Goal: Answer question/provide support

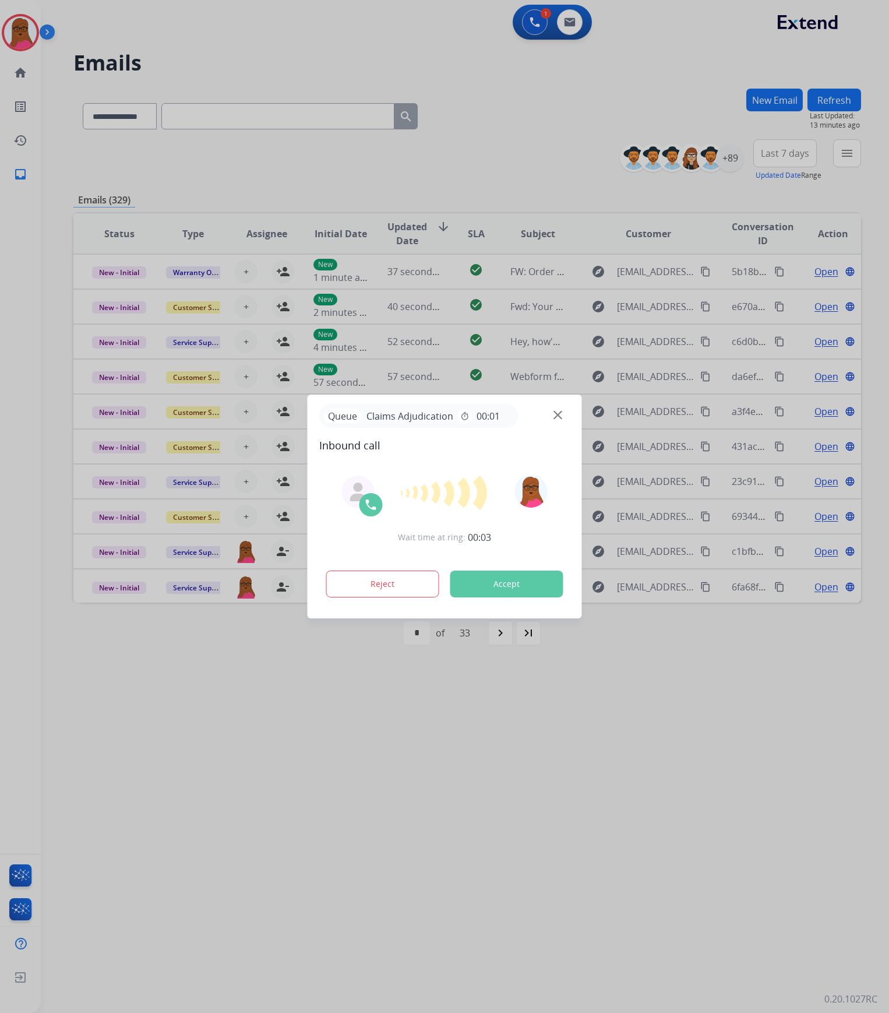
select select "**********"
click at [505, 579] on button "Accept" at bounding box center [507, 584] width 113 height 27
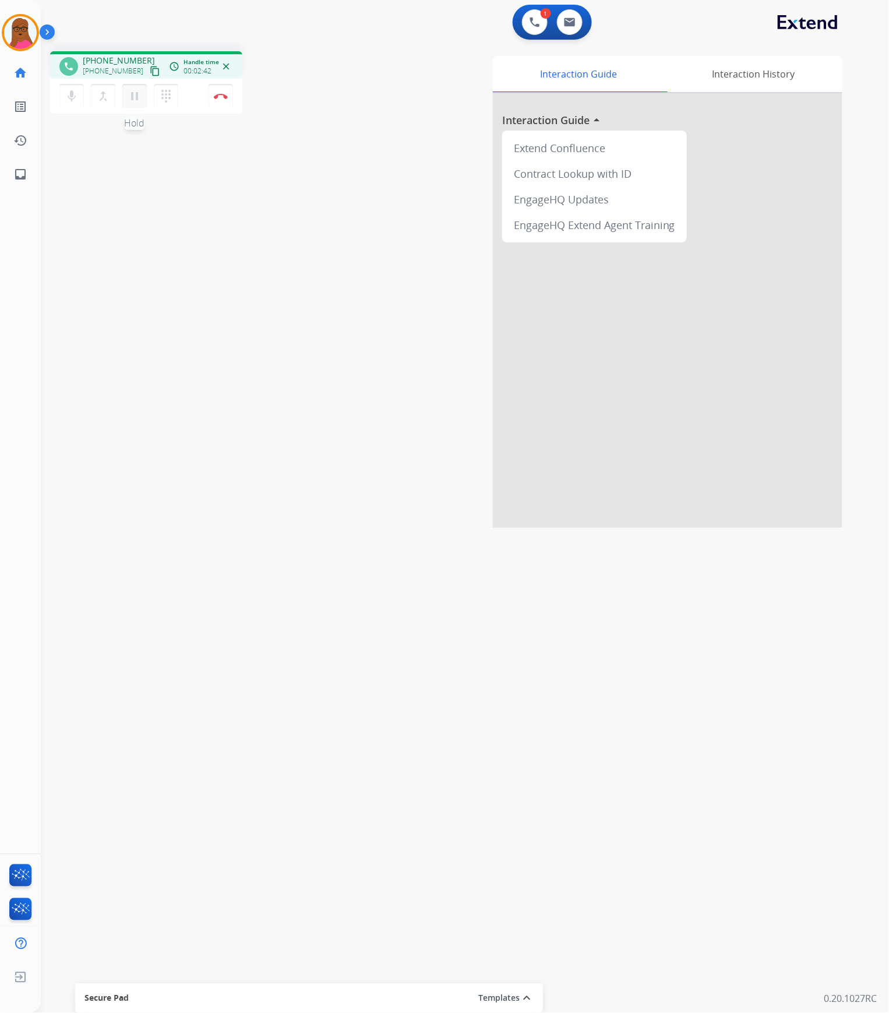
click at [136, 97] on mat-icon "pause" at bounding box center [135, 96] width 14 height 14
drag, startPoint x: 131, startPoint y: 86, endPoint x: 166, endPoint y: 126, distance: 52.9
click at [131, 86] on button "play_arrow Hold" at bounding box center [134, 96] width 24 height 24
click at [136, 101] on mat-icon "pause" at bounding box center [135, 96] width 14 height 14
drag, startPoint x: 143, startPoint y: 92, endPoint x: 353, endPoint y: 121, distance: 212.5
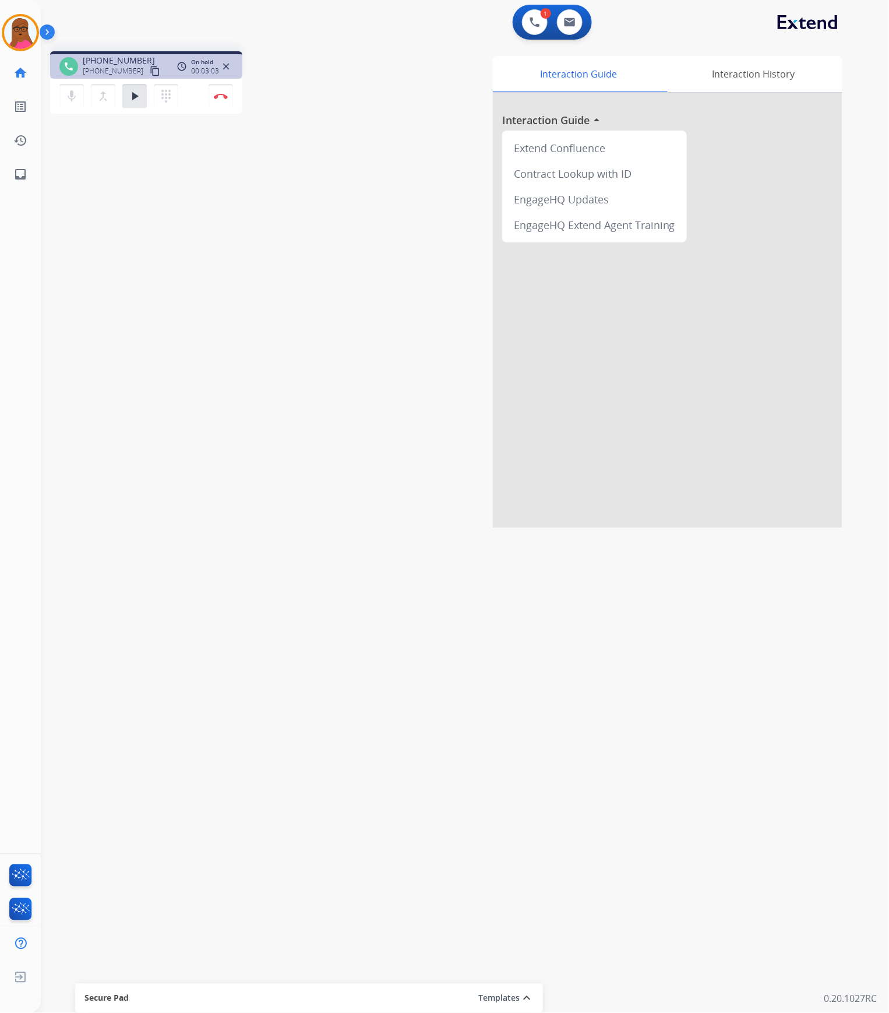
click at [143, 92] on button "play_arrow Hold" at bounding box center [134, 96] width 24 height 24
click at [220, 98] on button "Disconnect" at bounding box center [221, 96] width 24 height 24
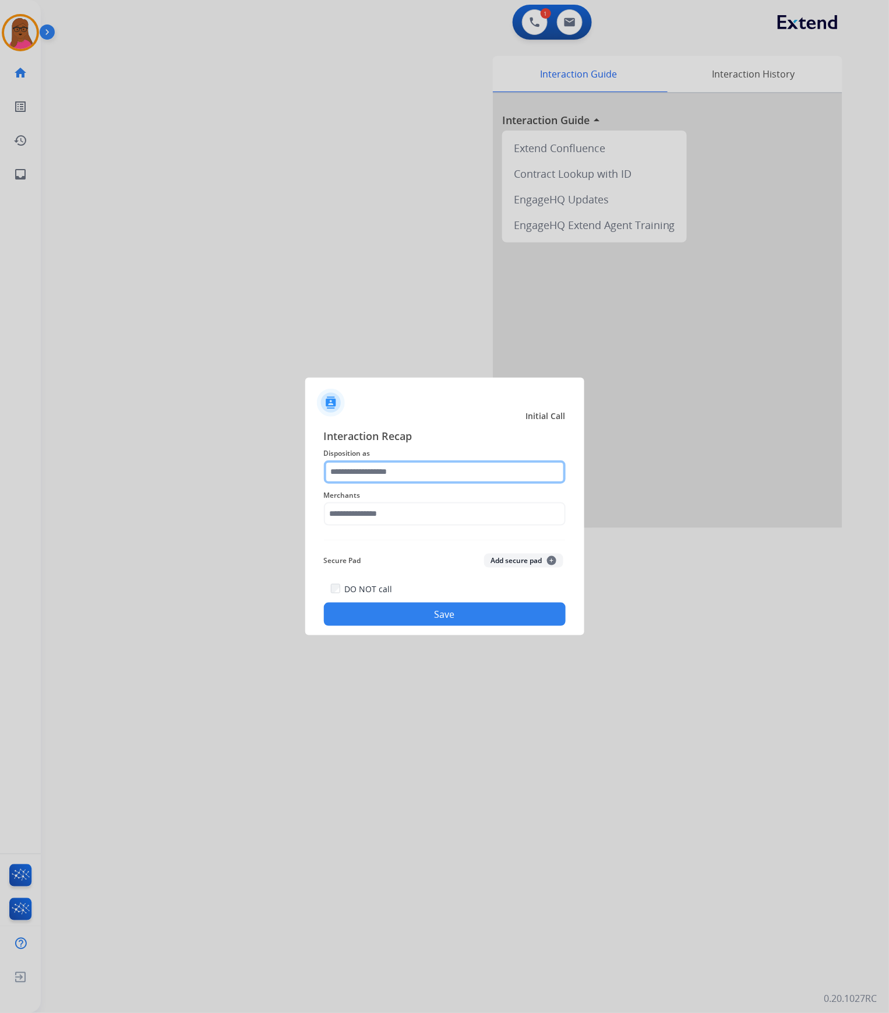
click at [383, 464] on input "text" at bounding box center [445, 471] width 242 height 23
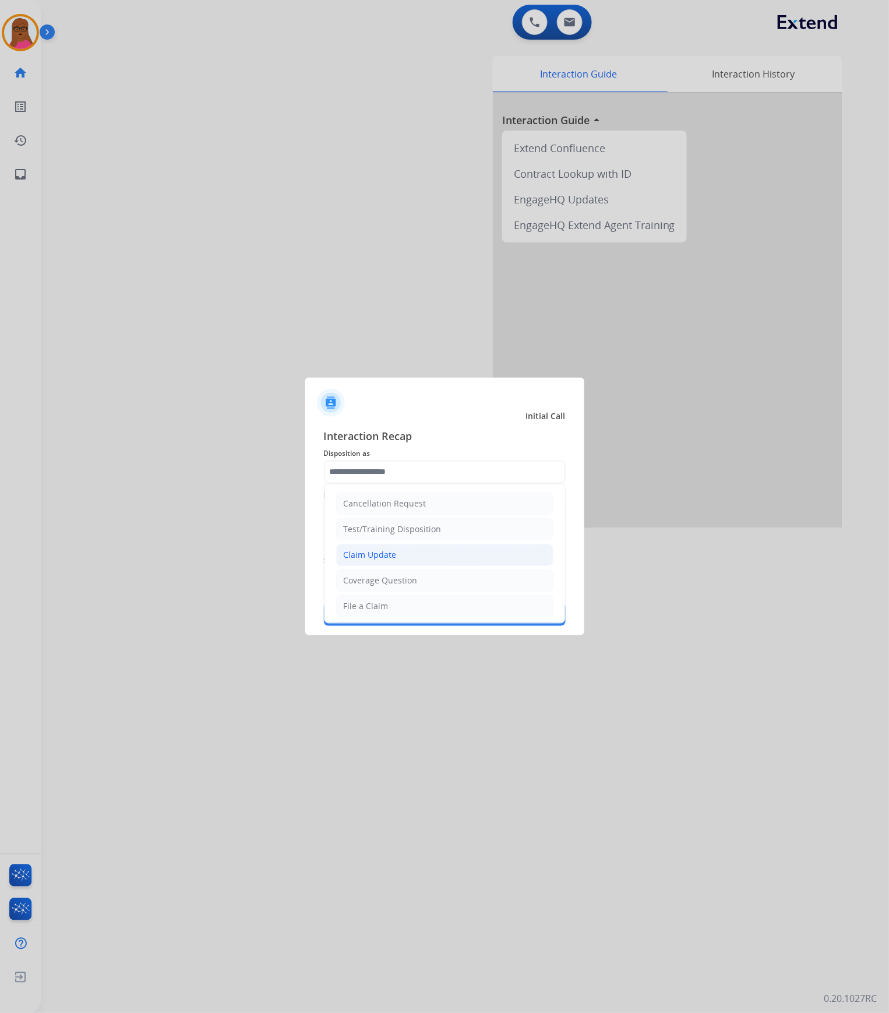
click at [418, 558] on li "Claim Update" at bounding box center [444, 555] width 217 height 22
type input "**********"
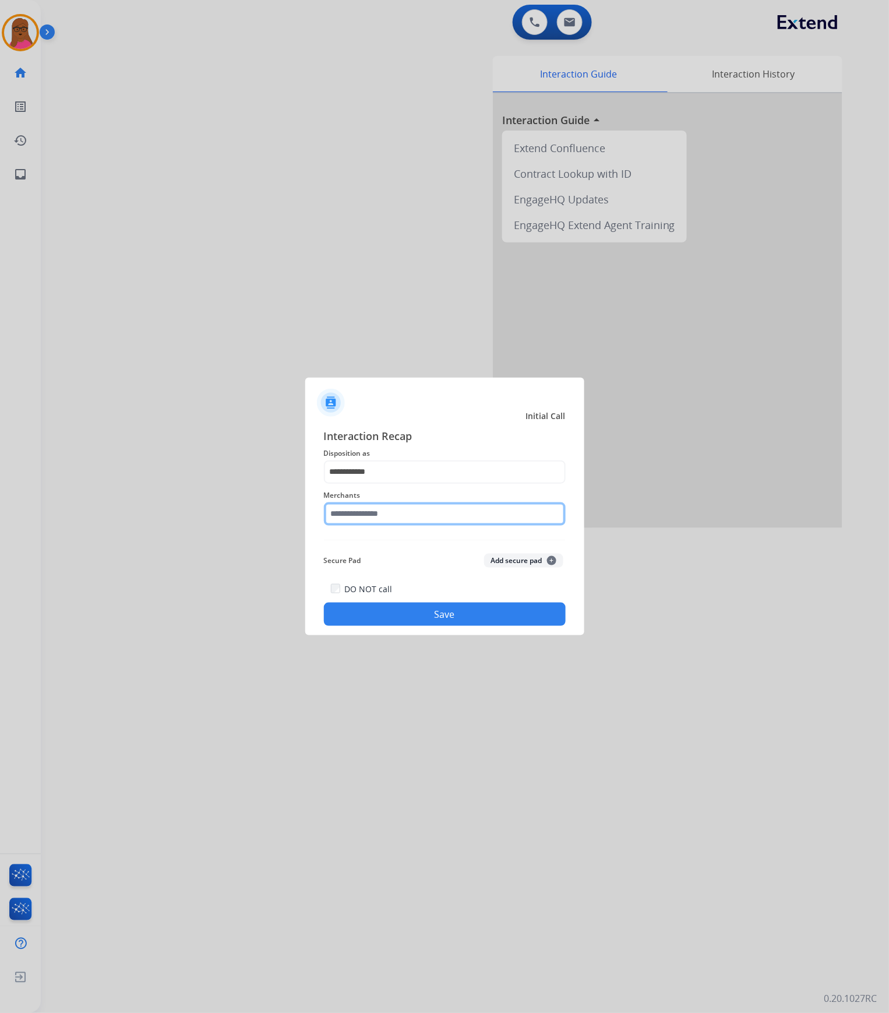
click at [393, 519] on input "text" at bounding box center [445, 513] width 242 height 23
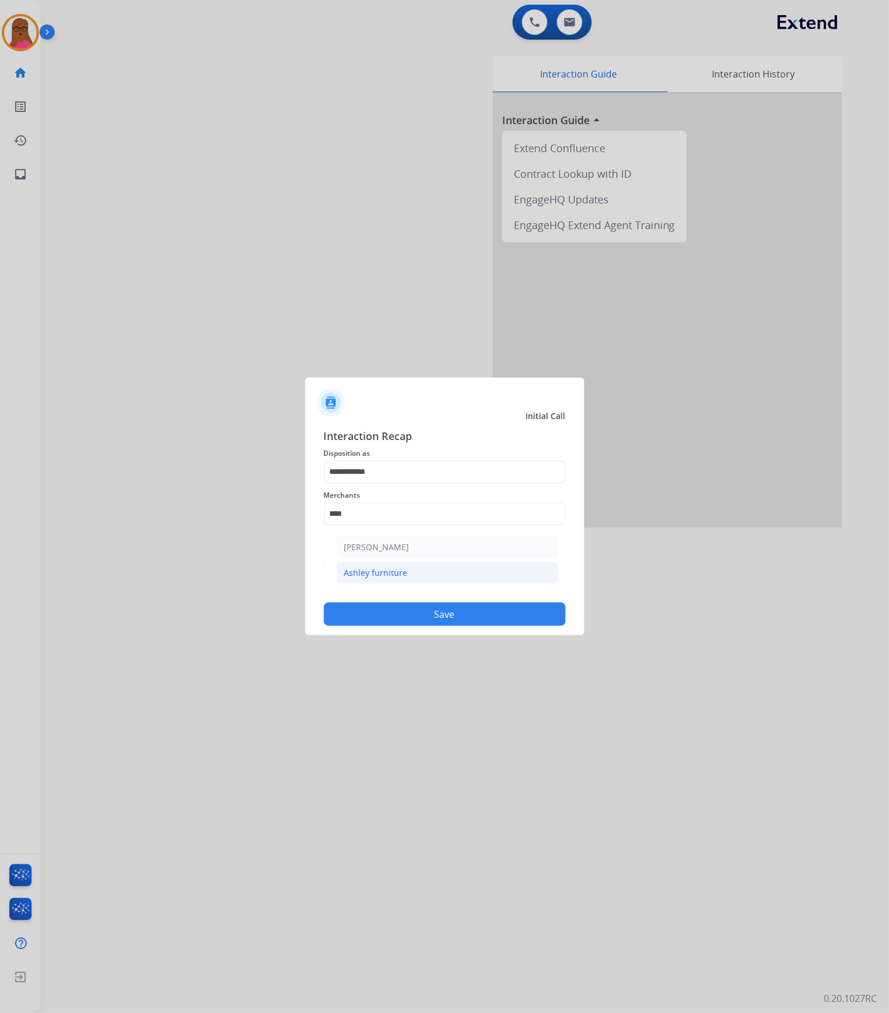
click at [378, 575] on div "Ashley furniture" at bounding box center [376, 573] width 64 height 12
type input "**********"
click at [401, 614] on button "Save" at bounding box center [445, 614] width 242 height 23
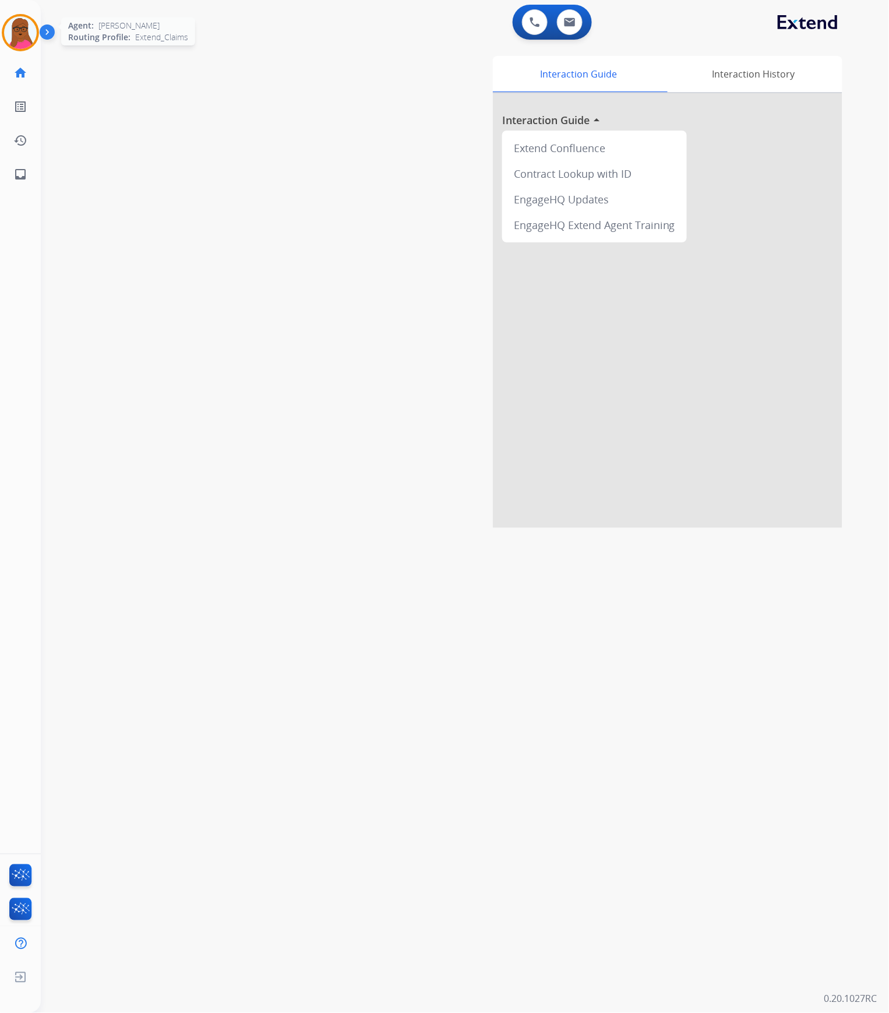
click at [26, 40] on img at bounding box center [20, 32] width 33 height 33
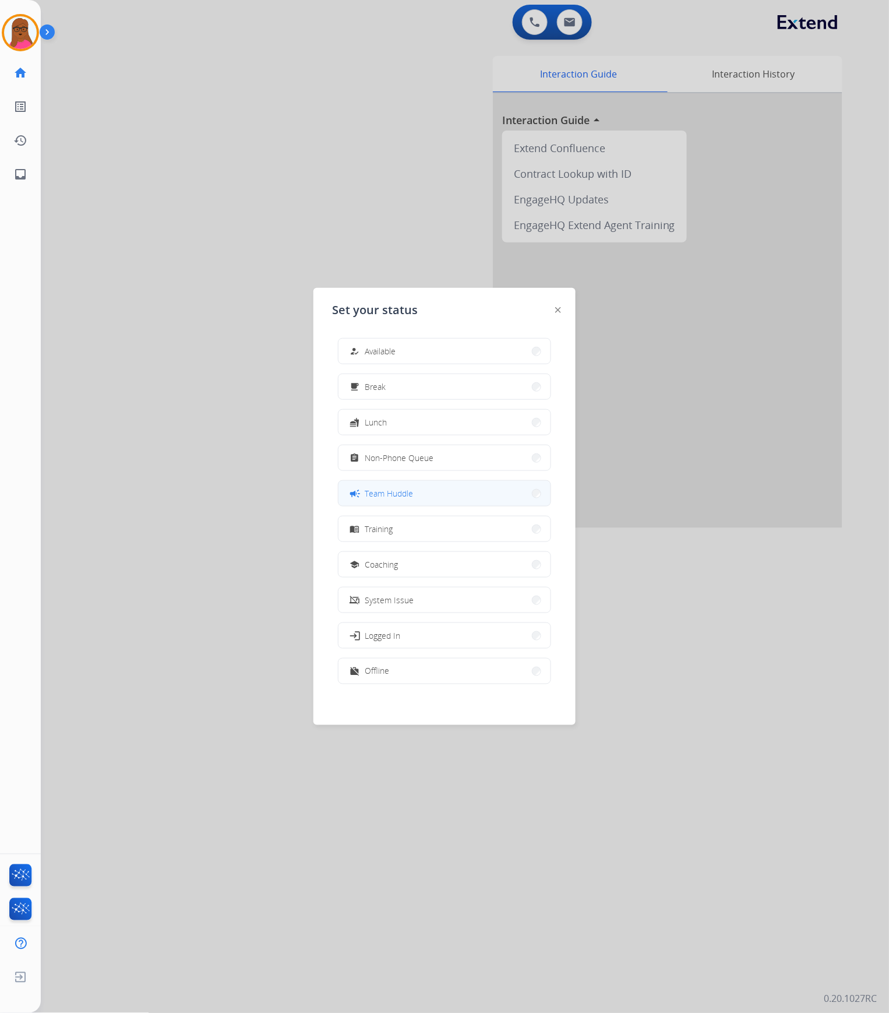
click at [423, 502] on button "campaign Team Huddle" at bounding box center [445, 493] width 212 height 25
